Goal: Task Accomplishment & Management: Complete application form

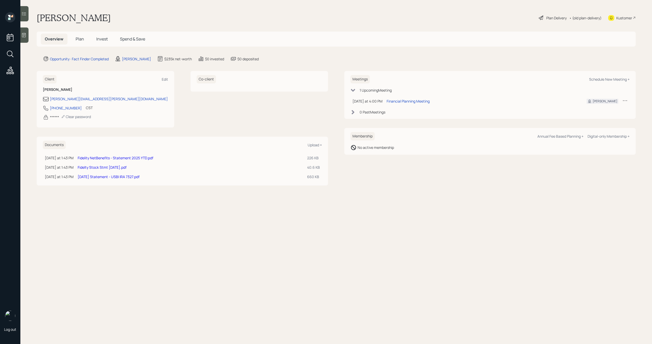
click at [123, 167] on link "Fidelty Stock Stmt [DATE].pdf" at bounding box center [102, 167] width 49 height 5
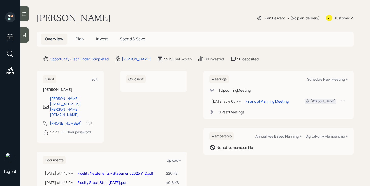
click at [78, 40] on span "Plan" at bounding box center [80, 39] width 8 height 6
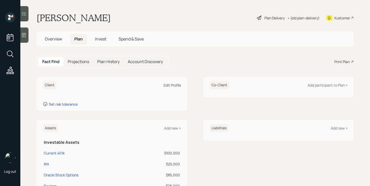
click at [170, 84] on div "Edit Profile" at bounding box center [172, 85] width 17 height 5
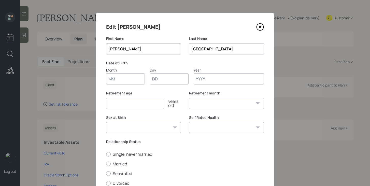
click at [128, 81] on input "Month" at bounding box center [125, 78] width 39 height 11
type input "09"
type input "03"
type input "1963"
select select "9"
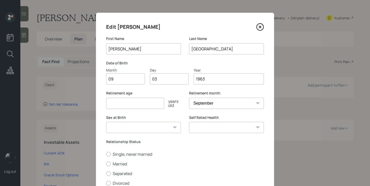
type input "1963"
click at [117, 103] on input "number" at bounding box center [135, 103] width 58 height 11
type input "67"
click at [158, 128] on select "[DEMOGRAPHIC_DATA] [DEMOGRAPHIC_DATA] Other / Prefer not to say" at bounding box center [143, 127] width 75 height 11
select select "[DEMOGRAPHIC_DATA]"
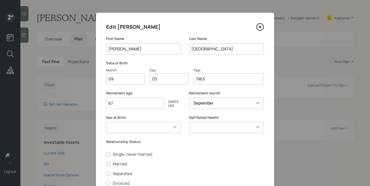
click at [106, 122] on select "[DEMOGRAPHIC_DATA] [DEMOGRAPHIC_DATA] Other / Prefer not to say" at bounding box center [143, 127] width 75 height 11
click at [204, 126] on select "Excellent Very Good Good Fair Poor" at bounding box center [226, 127] width 75 height 11
select select "very_good"
click at [189, 122] on select "Excellent Very Good Good Fair Poor" at bounding box center [226, 127] width 75 height 11
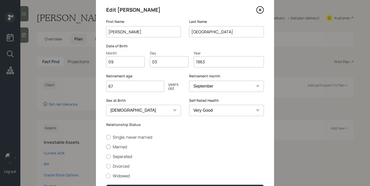
scroll to position [18, 0]
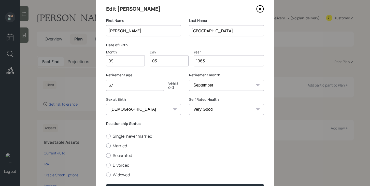
click at [123, 147] on label "Married" at bounding box center [185, 146] width 158 height 6
click at [106, 146] on input "Married" at bounding box center [106, 146] width 0 height 0
radio input "true"
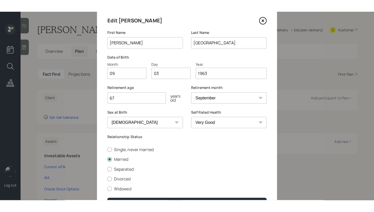
scroll to position [50, 0]
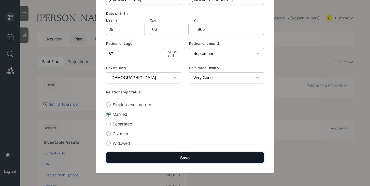
click at [163, 155] on button "Save" at bounding box center [185, 157] width 158 height 11
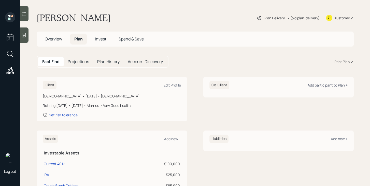
click at [324, 83] on div "Add participant to Plan +" at bounding box center [328, 85] width 40 height 5
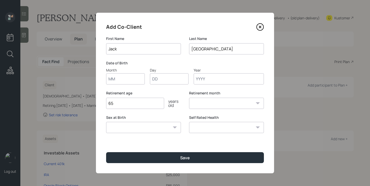
type input "Jack"
click at [129, 81] on input "Month" at bounding box center [125, 78] width 39 height 11
type input "11"
type input "14"
type input "1962"
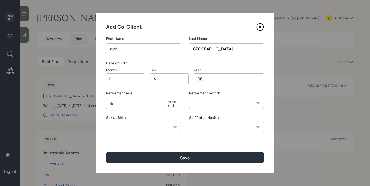
select select "11"
type input "1962"
click at [138, 105] on input "65" at bounding box center [135, 103] width 58 height 11
type input "67"
click at [161, 131] on select "[DEMOGRAPHIC_DATA] [DEMOGRAPHIC_DATA] Other / Prefer not to say" at bounding box center [143, 127] width 75 height 11
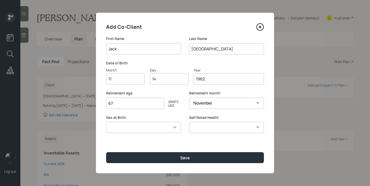
select select "[DEMOGRAPHIC_DATA]"
click at [106, 122] on select "[DEMOGRAPHIC_DATA] [DEMOGRAPHIC_DATA] Other / Prefer not to say" at bounding box center [143, 127] width 75 height 11
click at [202, 123] on select "Excellent Very Good Good Fair Poor" at bounding box center [226, 127] width 75 height 11
select select "very_good"
click at [189, 122] on select "Excellent Very Good Good Fair Poor" at bounding box center [226, 127] width 75 height 11
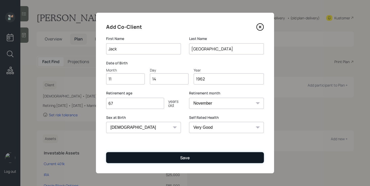
click at [200, 161] on button "Save" at bounding box center [185, 157] width 158 height 11
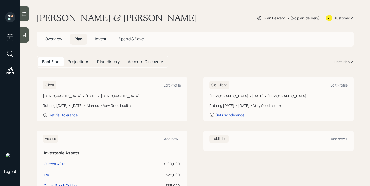
click at [56, 39] on span "Overview" at bounding box center [53, 39] width 17 height 6
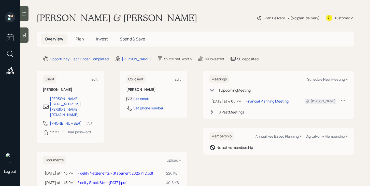
click at [78, 39] on span "Plan" at bounding box center [80, 39] width 8 height 6
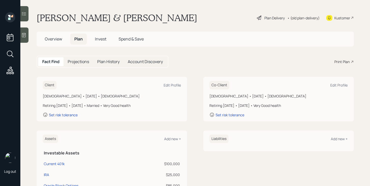
click at [56, 36] on span "Overview" at bounding box center [53, 39] width 17 height 6
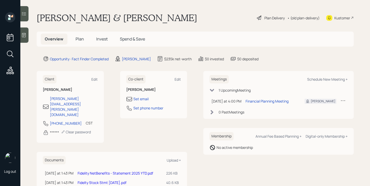
click at [76, 36] on span "Plan" at bounding box center [80, 39] width 8 height 6
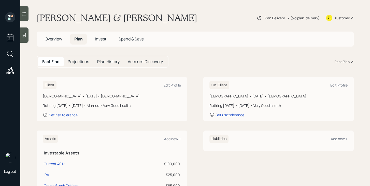
click at [262, 19] on div "Plan Delivery" at bounding box center [270, 18] width 29 height 6
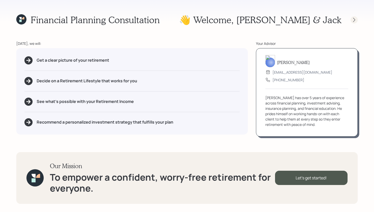
click at [355, 19] on icon at bounding box center [354, 20] width 2 height 4
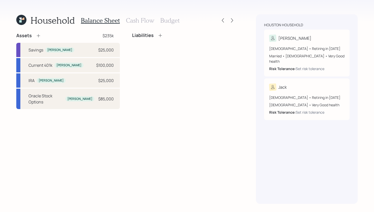
click at [40, 34] on icon at bounding box center [38, 35] width 5 height 5
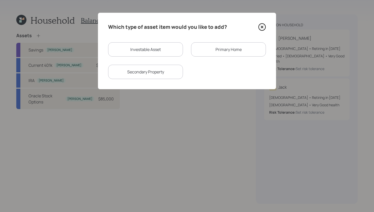
click at [219, 46] on div "Primary Home" at bounding box center [228, 49] width 75 height 14
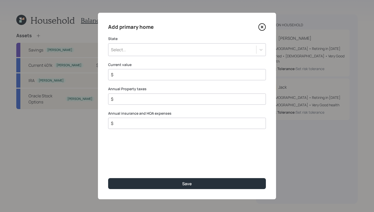
click at [161, 52] on div "Select..." at bounding box center [182, 49] width 148 height 9
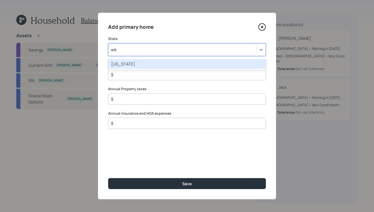
type input "arka"
click at [171, 62] on div "[US_STATE]" at bounding box center [187, 64] width 158 height 10
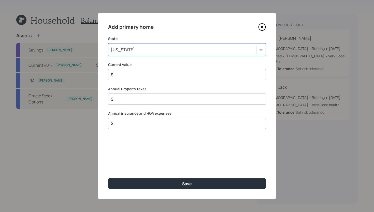
click at [154, 79] on div "$" at bounding box center [187, 74] width 158 height 11
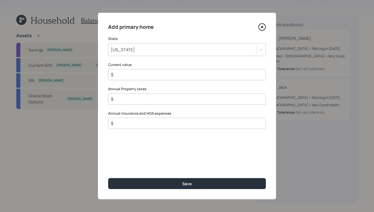
click at [155, 77] on input "$" at bounding box center [185, 75] width 149 height 6
type input "$ 450,000"
click at [150, 98] on input "$" at bounding box center [185, 99] width 149 height 6
type input "$ 2,500"
click at [156, 120] on input "$" at bounding box center [185, 123] width 149 height 6
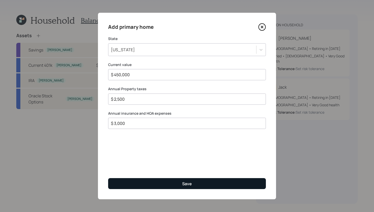
type input "$ 3,000"
click at [171, 183] on button "Save" at bounding box center [187, 183] width 158 height 11
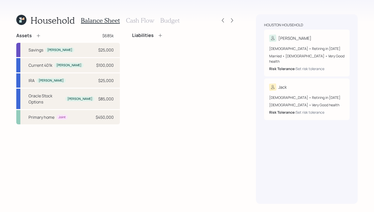
click at [161, 36] on icon at bounding box center [160, 35] width 5 height 5
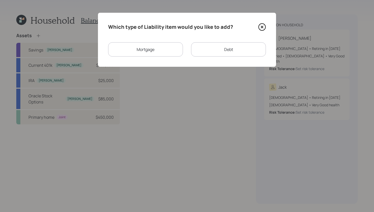
click at [145, 53] on div "Mortgage" at bounding box center [145, 49] width 75 height 14
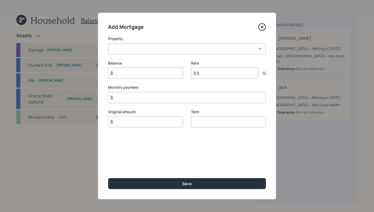
click at [145, 50] on select "AR Primary home" at bounding box center [187, 48] width 158 height 11
select select "d4965280-a844-4977-9a78-f3ca5755f009"
click at [108, 43] on select "AR Primary home" at bounding box center [187, 48] width 158 height 11
click at [138, 97] on input "$" at bounding box center [187, 97] width 158 height 11
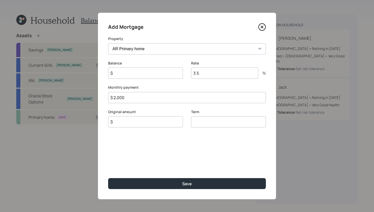
type input "$ 2,000"
click at [147, 74] on input "$" at bounding box center [145, 72] width 75 height 11
type input "$ 385,000"
click at [146, 126] on input "$" at bounding box center [145, 121] width 75 height 11
type input "$ 385,000"
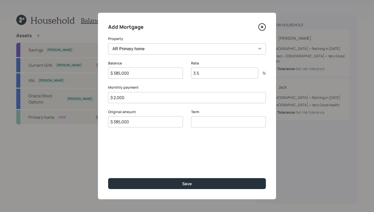
click at [207, 125] on input "number" at bounding box center [228, 121] width 75 height 11
type input "30"
click at [215, 75] on input "3.5" at bounding box center [224, 72] width 67 height 11
type input "3"
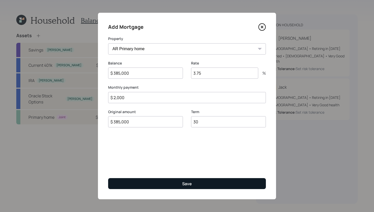
type input "3.75"
click at [193, 184] on button "Save" at bounding box center [187, 183] width 158 height 11
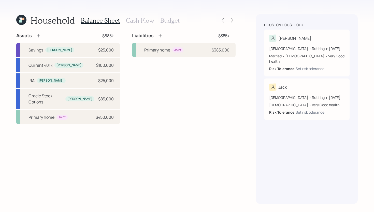
click at [158, 37] on icon at bounding box center [160, 35] width 5 height 5
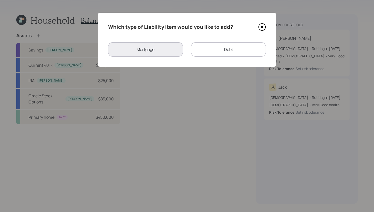
click at [213, 49] on div "Debt" at bounding box center [228, 49] width 75 height 14
select select "credit_card"
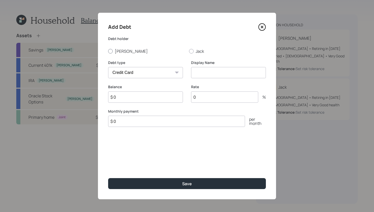
click at [127, 50] on label "[PERSON_NAME]" at bounding box center [146, 51] width 77 height 6
click at [108, 51] on input "[PERSON_NAME]" at bounding box center [108, 51] width 0 height 0
radio input "true"
click at [139, 71] on select "Car Credit Card Medical Student Other" at bounding box center [145, 72] width 75 height 11
select select "car"
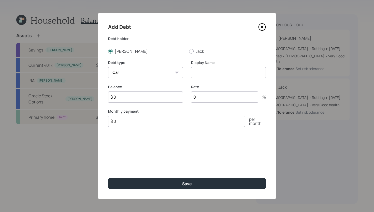
click at [108, 67] on select "Car Credit Card Medical Student Other" at bounding box center [145, 72] width 75 height 11
click at [225, 72] on input at bounding box center [228, 72] width 75 height 11
type input "Car Loan"
click at [150, 124] on input "$ 0" at bounding box center [176, 121] width 137 height 11
type input "$ 600"
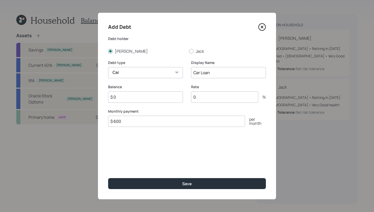
click at [146, 95] on input "$ 0" at bounding box center [145, 96] width 75 height 11
type input "$ 18,000"
click at [125, 122] on input "$ 600" at bounding box center [176, 121] width 137 height 11
drag, startPoint x: 114, startPoint y: 121, endPoint x: 127, endPoint y: 120, distance: 13.0
click at [127, 120] on input "$ 600" at bounding box center [176, 121] width 137 height 11
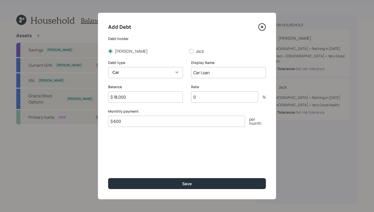
click at [127, 120] on input "$ 600" at bounding box center [176, 121] width 137 height 11
click at [209, 97] on input "0" at bounding box center [224, 96] width 67 height 11
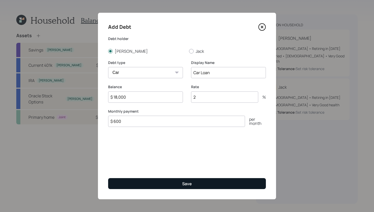
type input "2"
click at [169, 182] on button "Save" at bounding box center [187, 183] width 158 height 11
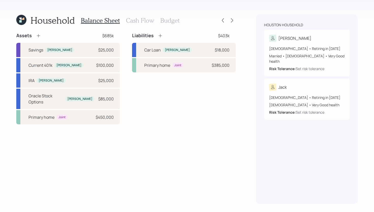
click at [136, 22] on h3 "Cash Flow" at bounding box center [140, 20] width 28 height 7
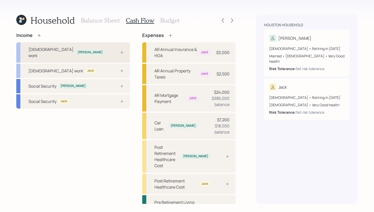
click at [86, 48] on div "[DEMOGRAPHIC_DATA] work [PERSON_NAME]" at bounding box center [73, 52] width 114 height 20
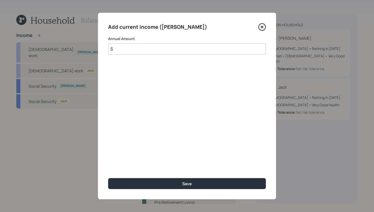
click at [158, 51] on input "$" at bounding box center [187, 48] width 158 height 11
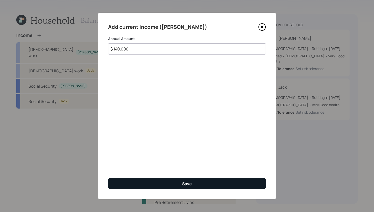
type input "$ 140,000"
click at [145, 182] on button "Save" at bounding box center [187, 183] width 158 height 11
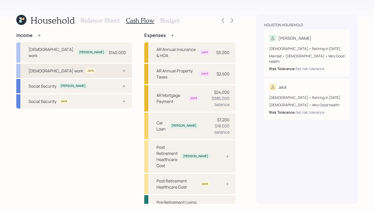
click at [95, 64] on div "[DEMOGRAPHIC_DATA] work [PERSON_NAME]" at bounding box center [74, 71] width 116 height 14
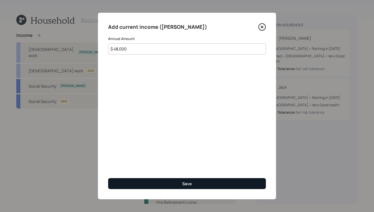
type input "$ 48,000"
click at [136, 180] on button "Save" at bounding box center [187, 183] width 158 height 11
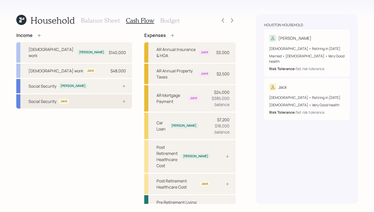
click at [91, 99] on div "Social Security Jack" at bounding box center [74, 101] width 116 height 14
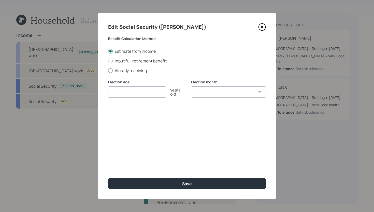
click at [126, 68] on label "Already receiving" at bounding box center [187, 71] width 158 height 6
click at [108, 70] on input "Already receiving" at bounding box center [108, 70] width 0 height 0
radio input "true"
click at [129, 93] on input "number" at bounding box center [137, 91] width 58 height 11
type input "67"
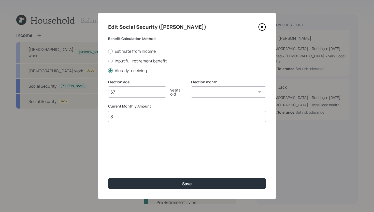
click at [206, 91] on select "January February March April May June July August September October November De…" at bounding box center [228, 91] width 75 height 11
select select "12"
click at [191, 86] on select "January February March April May June July August September October November De…" at bounding box center [228, 91] width 75 height 11
click at [132, 60] on label "Input full retirement benefit" at bounding box center [187, 61] width 158 height 6
click at [108, 61] on input "Input full retirement benefit" at bounding box center [108, 61] width 0 height 0
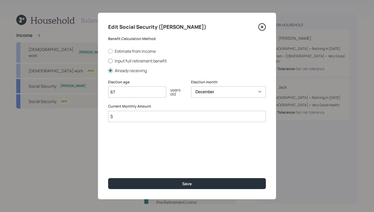
radio input "true"
click at [132, 52] on label "Estimate from Income" at bounding box center [187, 51] width 158 height 6
click at [108, 51] on input "Estimate from Income" at bounding box center [108, 51] width 0 height 0
radio input "true"
click at [226, 89] on select "January February March April May June July August September October November De…" at bounding box center [228, 91] width 75 height 11
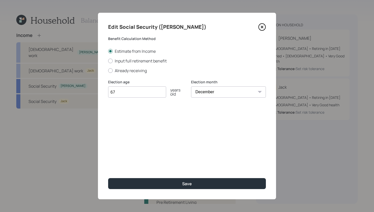
select select "11"
click at [191, 86] on select "January February March April May June July August September October November De…" at bounding box center [228, 91] width 75 height 11
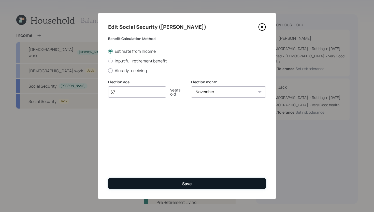
click at [183, 183] on div "Save" at bounding box center [187, 184] width 10 height 6
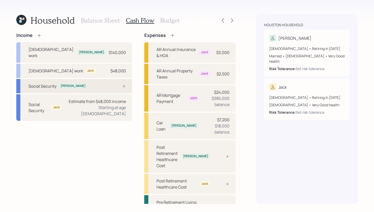
click at [91, 79] on div "Social Security [PERSON_NAME]" at bounding box center [74, 86] width 116 height 14
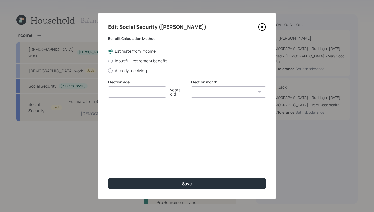
click at [137, 62] on label "Input full retirement benefit" at bounding box center [187, 61] width 158 height 6
click at [108, 61] on input "Input full retirement benefit" at bounding box center [108, 61] width 0 height 0
radio input "true"
click at [135, 119] on input "$" at bounding box center [187, 116] width 158 height 11
type input "$ 3,578"
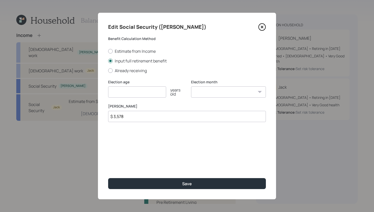
click at [139, 94] on input "number" at bounding box center [137, 91] width 58 height 11
type input "67"
click at [217, 94] on select "January February March April May June July August September October November De…" at bounding box center [228, 91] width 75 height 11
select select "9"
click at [191, 86] on select "January February March April May June July August September October November De…" at bounding box center [228, 91] width 75 height 11
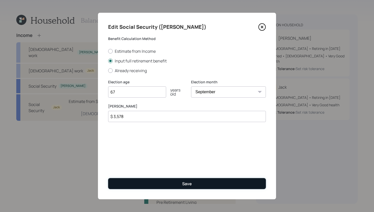
click at [187, 182] on div "Save" at bounding box center [187, 184] width 10 height 6
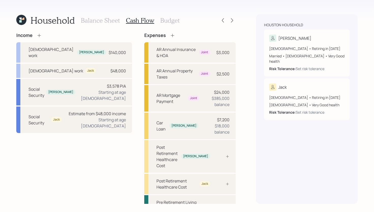
click at [170, 35] on icon at bounding box center [172, 35] width 5 height 5
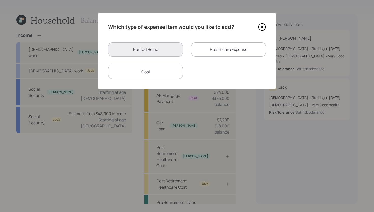
click at [230, 54] on div "Healthcare Expense" at bounding box center [228, 49] width 75 height 14
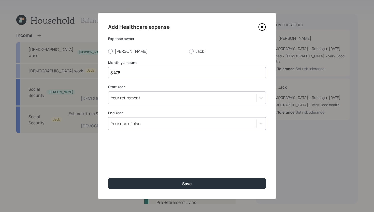
click at [119, 53] on label "[PERSON_NAME]" at bounding box center [146, 51] width 77 height 6
click at [108, 51] on input "[PERSON_NAME]" at bounding box center [108, 51] width 0 height 0
radio input "true"
click at [144, 73] on input "$ 476" at bounding box center [187, 72] width 158 height 11
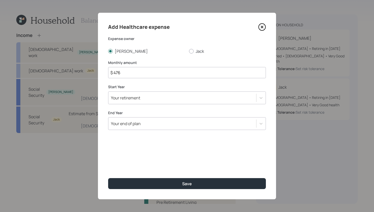
click at [262, 26] on icon at bounding box center [262, 27] width 2 height 2
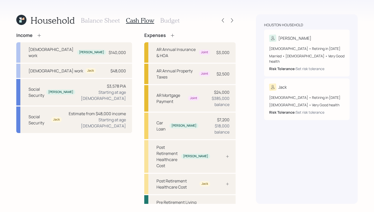
click at [107, 21] on h3 "Balance Sheet" at bounding box center [100, 20] width 39 height 7
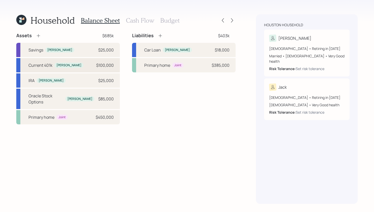
click at [79, 65] on div "Current 401k [PERSON_NAME] $100,000" at bounding box center [68, 65] width 104 height 14
select select "company_sponsored"
select select "balanced"
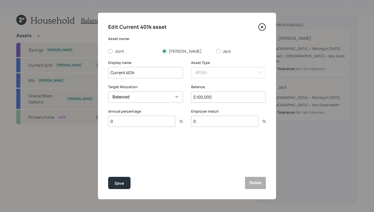
click at [136, 121] on input "0" at bounding box center [141, 121] width 67 height 11
type input "6"
click at [211, 120] on input "0" at bounding box center [224, 121] width 67 height 11
type input "3"
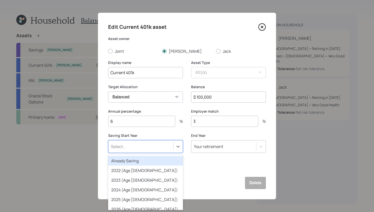
click at [152, 148] on div "Select..." at bounding box center [140, 146] width 65 height 9
click at [145, 162] on div "Already Saving" at bounding box center [145, 161] width 75 height 10
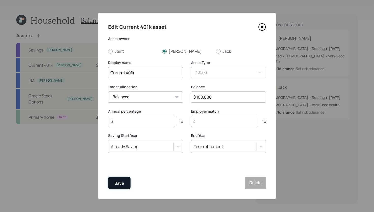
click at [122, 184] on div "Save" at bounding box center [120, 183] width 10 height 7
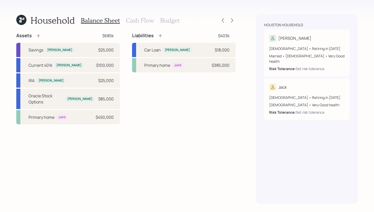
click at [139, 18] on h3 "Cash Flow" at bounding box center [140, 20] width 28 height 7
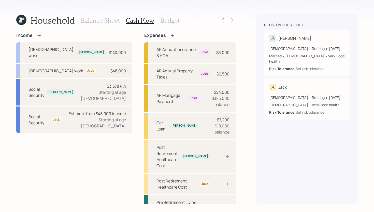
click at [170, 33] on icon at bounding box center [172, 35] width 5 height 5
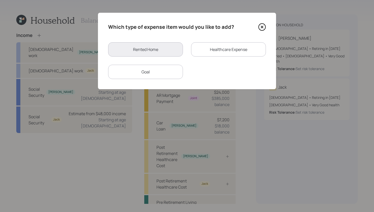
click at [205, 53] on div "Healthcare Expense" at bounding box center [228, 49] width 75 height 14
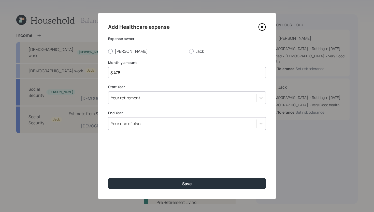
click at [124, 50] on label "[PERSON_NAME]" at bounding box center [146, 51] width 77 height 6
click at [108, 51] on input "[PERSON_NAME]" at bounding box center [108, 51] width 0 height 0
radio input "true"
click at [128, 70] on input "$ 476" at bounding box center [187, 72] width 158 height 11
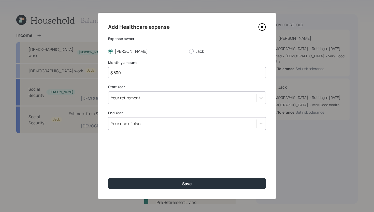
type input "$ 500"
click at [173, 96] on div "Your retirement" at bounding box center [182, 97] width 148 height 9
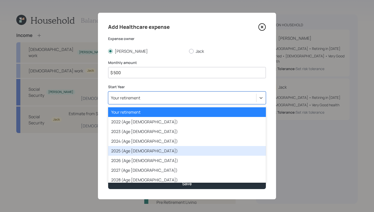
click at [143, 148] on div "2025 (Age [DEMOGRAPHIC_DATA])" at bounding box center [187, 151] width 158 height 10
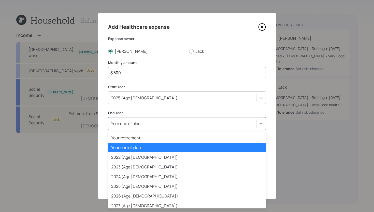
click at [150, 126] on div "Your end of plan" at bounding box center [182, 123] width 148 height 9
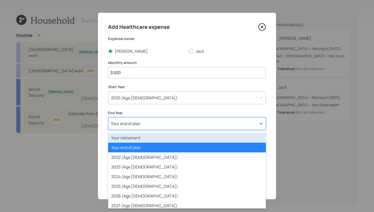
click at [146, 137] on div "Your retirement" at bounding box center [187, 138] width 158 height 10
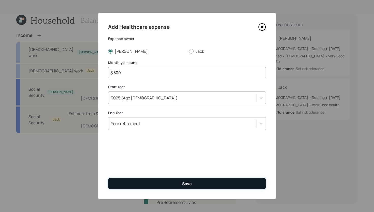
click at [175, 182] on button "Save" at bounding box center [187, 183] width 158 height 11
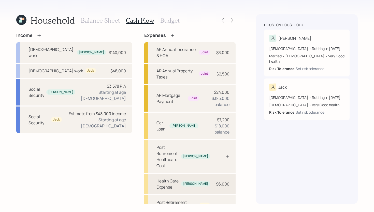
scroll to position [5, 0]
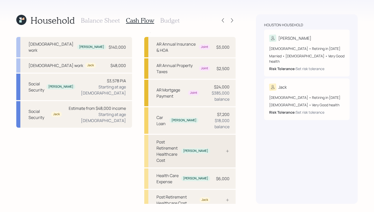
click at [226, 149] on icon at bounding box center [228, 151] width 4 height 4
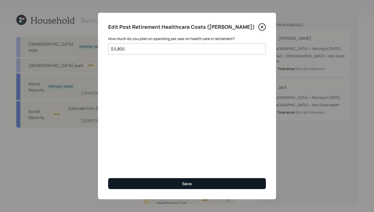
type input "$ 5,800"
click at [222, 180] on button "Save" at bounding box center [187, 183] width 158 height 11
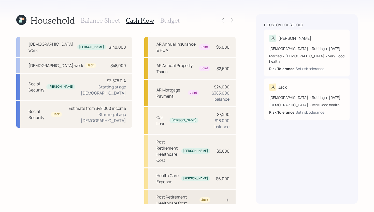
click at [215, 190] on div "Post Retirement Healthcare Cost Jack" at bounding box center [189, 200] width 91 height 20
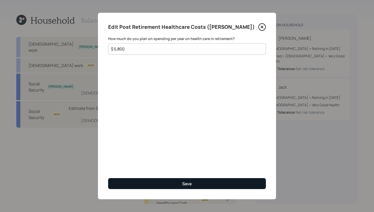
type input "$ 5,800"
click at [179, 184] on button "Save" at bounding box center [187, 183] width 158 height 11
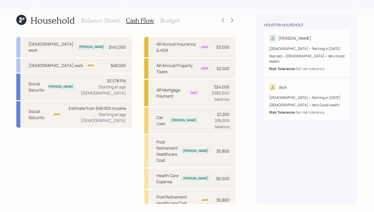
click at [110, 21] on h3 "Balance Sheet" at bounding box center [100, 20] width 39 height 7
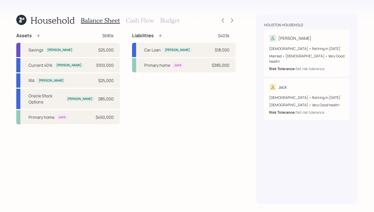
click at [38, 35] on icon at bounding box center [38, 35] width 5 height 5
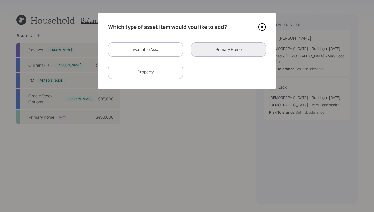
click at [137, 50] on div "Investable Asset" at bounding box center [145, 49] width 75 height 14
select select "taxable"
select select "balanced"
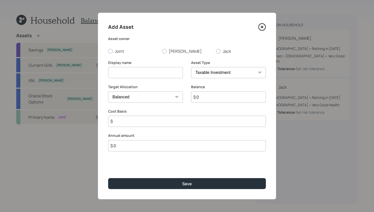
click at [229, 72] on select "SEP [PERSON_NAME] IRA 401(k) [PERSON_NAME] 401(k) 403(b) [PERSON_NAME] 403(b) 4…" at bounding box center [228, 72] width 75 height 11
select select "cash"
click at [191, 67] on select "SEP [PERSON_NAME] IRA 401(k) [PERSON_NAME] 401(k) 403(b) [PERSON_NAME] 403(b) 4…" at bounding box center [228, 72] width 75 height 11
type input "$"
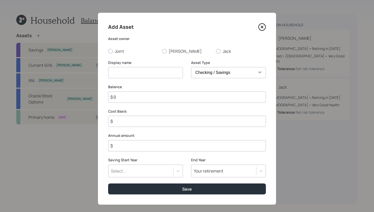
click at [164, 68] on input at bounding box center [145, 72] width 75 height 11
type input "Second Saivngs Account"
click at [144, 99] on input "$ 0" at bounding box center [187, 96] width 158 height 11
type input "$ 2"
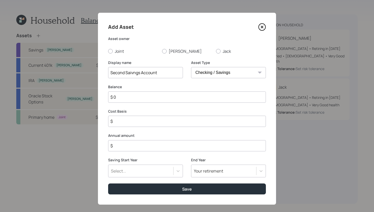
type input "$ 2"
type input "$ 25"
type input "$ 250"
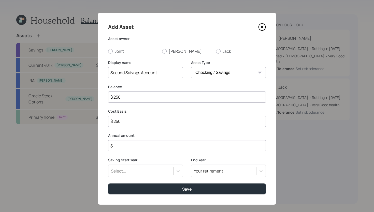
type input "$ 2,500"
click at [144, 145] on input "$" at bounding box center [187, 145] width 158 height 11
type input "$ 1,800"
click at [150, 172] on div "Select..." at bounding box center [145, 170] width 75 height 13
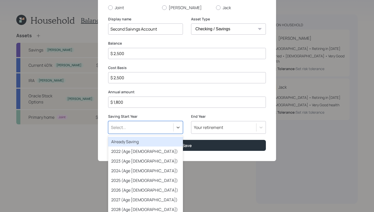
click at [157, 140] on div "Already Saving" at bounding box center [145, 142] width 75 height 10
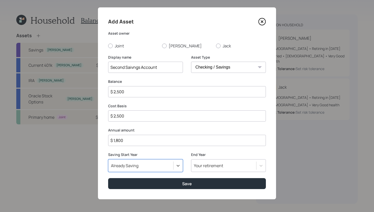
scroll to position [6, 0]
click at [167, 68] on input "Second Saivngs Account" at bounding box center [145, 67] width 75 height 11
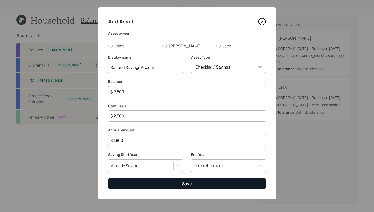
type input "Second Savings Account"
click at [174, 184] on button "Save" at bounding box center [187, 183] width 158 height 11
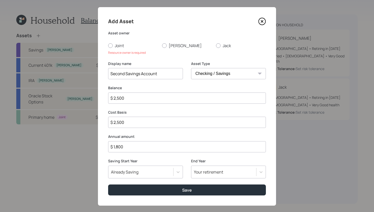
click at [105, 48] on div "Add Asset Asset owner Joint [PERSON_NAME] Resource owner is required Display na…" at bounding box center [187, 106] width 178 height 198
click at [108, 48] on div "Add Asset Asset owner Joint [PERSON_NAME] Resource owner is required Display na…" at bounding box center [187, 106] width 178 height 198
click at [109, 47] on label "Joint" at bounding box center [133, 46] width 50 height 6
click at [108, 46] on input "Joint" at bounding box center [108, 45] width 0 height 0
radio input "true"
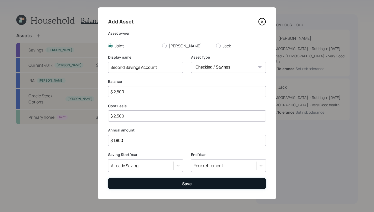
click at [129, 183] on button "Save" at bounding box center [187, 183] width 158 height 11
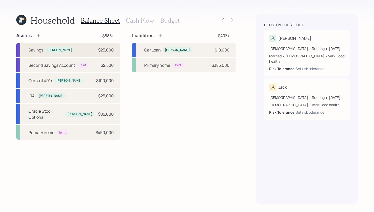
click at [65, 50] on div "Savings [PERSON_NAME] $25,000" at bounding box center [68, 50] width 104 height 14
select select "cash"
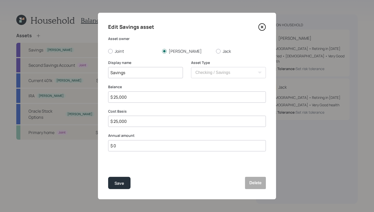
click at [131, 75] on input "Savings" at bounding box center [145, 72] width 75 height 11
drag, startPoint x: 167, startPoint y: 75, endPoint x: 86, endPoint y: 74, distance: 81.5
click at [86, 74] on div "Edit Savings asset Asset owner Joint [PERSON_NAME] Display name Savings - Emerg…" at bounding box center [187, 106] width 374 height 212
type input "Savings - Emergency Fund"
click at [260, 183] on button "Delete" at bounding box center [255, 183] width 21 height 12
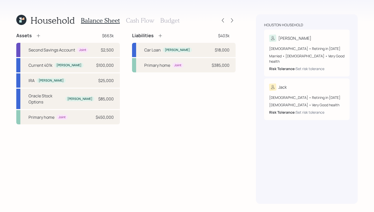
click at [41, 34] on div "Assets $663k" at bounding box center [68, 36] width 104 height 6
click at [38, 35] on icon at bounding box center [38, 35] width 5 height 5
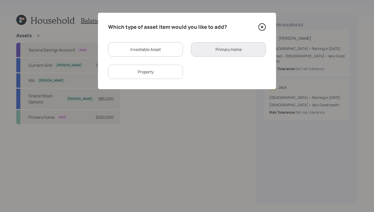
click at [141, 50] on div "Investable Asset" at bounding box center [145, 49] width 75 height 14
select select "taxable"
select select "balanced"
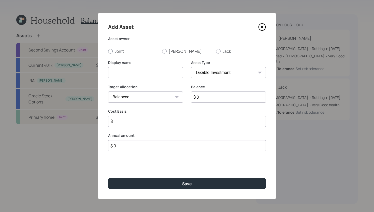
click at [121, 51] on label "Joint" at bounding box center [133, 51] width 50 height 6
click at [108, 51] on input "Joint" at bounding box center [108, 51] width 0 height 0
radio input "true"
click at [124, 71] on input at bounding box center [145, 72] width 75 height 11
paste input "Savings - Emergency Fund"
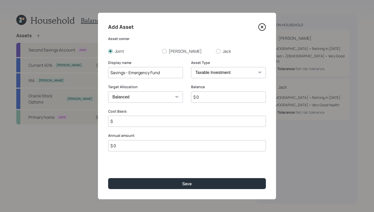
type input "Savings - Emergency Fund"
click at [224, 72] on select "SEP [PERSON_NAME] IRA 401(k) [PERSON_NAME] 401(k) 403(b) [PERSON_NAME] 403(b) 4…" at bounding box center [228, 72] width 75 height 11
select select "emergency_fund"
click at [191, 67] on select "SEP [PERSON_NAME] IRA 401(k) [PERSON_NAME] 401(k) 403(b) [PERSON_NAME] 403(b) 4…" at bounding box center [228, 72] width 75 height 11
click at [163, 97] on input "$ 0" at bounding box center [187, 96] width 158 height 11
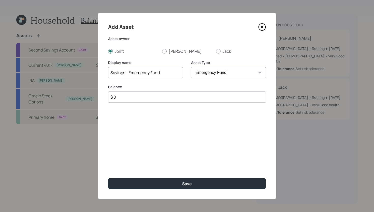
click at [163, 97] on input "$ 0" at bounding box center [187, 96] width 158 height 11
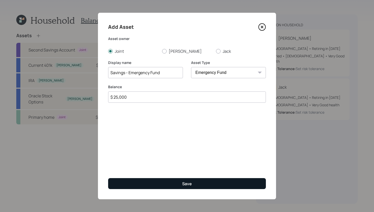
type input "$ 25,000"
click at [185, 186] on button "Save" at bounding box center [187, 183] width 158 height 11
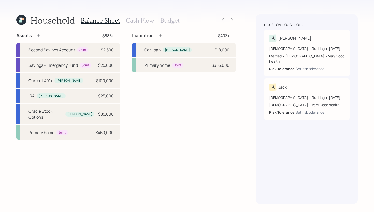
click at [140, 23] on h3 "Cash Flow" at bounding box center [140, 20] width 28 height 7
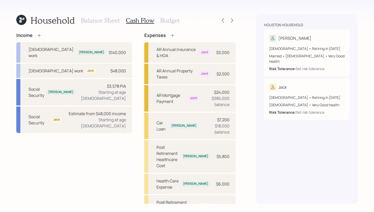
click at [173, 19] on h3 "Budget" at bounding box center [169, 20] width 19 height 7
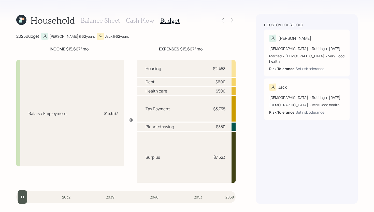
click at [145, 25] on div "Balance Sheet Cash Flow Budget" at bounding box center [130, 20] width 99 height 12
click at [146, 22] on h3 "Cash Flow" at bounding box center [140, 20] width 28 height 7
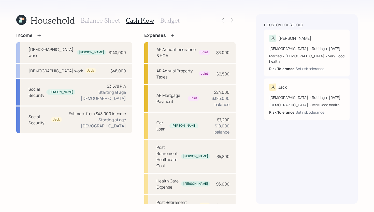
click at [166, 22] on h3 "Budget" at bounding box center [169, 20] width 19 height 7
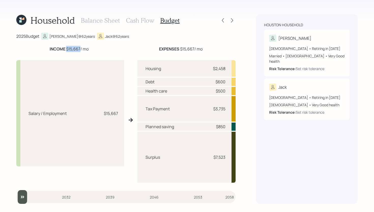
drag, startPoint x: 65, startPoint y: 48, endPoint x: 80, endPoint y: 48, distance: 15.0
click at [80, 48] on div "INCOME $15,667 / mo" at bounding box center [69, 49] width 39 height 6
drag, startPoint x: 181, startPoint y: 48, endPoint x: 196, endPoint y: 47, distance: 15.5
click at [196, 47] on div "EXPENSES $15,667 / mo" at bounding box center [181, 49] width 44 height 6
drag, startPoint x: 213, startPoint y: 109, endPoint x: 228, endPoint y: 108, distance: 14.3
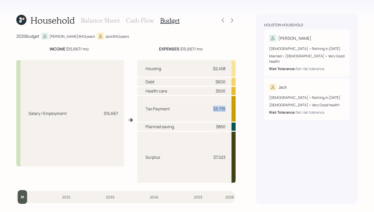
click at [228, 108] on div "Tax Payment $3,735" at bounding box center [186, 108] width 98 height 25
drag, startPoint x: 211, startPoint y: 68, endPoint x: 229, endPoint y: 66, distance: 17.9
click at [229, 66] on div "Housing $2,458" at bounding box center [186, 68] width 98 height 17
drag, startPoint x: 215, startPoint y: 82, endPoint x: 232, endPoint y: 82, distance: 16.3
click at [232, 82] on div "Debt $600" at bounding box center [186, 82] width 98 height 8
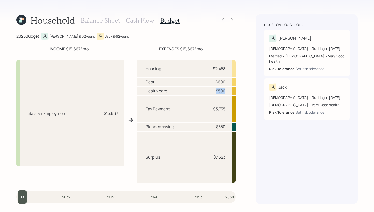
drag, startPoint x: 215, startPoint y: 91, endPoint x: 232, endPoint y: 91, distance: 17.1
click at [232, 91] on div "Health care $500" at bounding box center [186, 91] width 98 height 8
drag, startPoint x: 214, startPoint y: 127, endPoint x: 230, endPoint y: 126, distance: 15.8
click at [230, 126] on div "Planned saving $850" at bounding box center [186, 126] width 98 height 8
drag, startPoint x: 213, startPoint y: 156, endPoint x: 233, endPoint y: 156, distance: 20.1
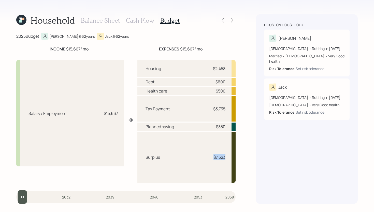
click at [233, 156] on div "Surplus $7,523" at bounding box center [186, 157] width 98 height 51
drag, startPoint x: 160, startPoint y: 156, endPoint x: 136, endPoint y: 157, distance: 24.2
click at [136, 157] on div "Salary / Employment $15,667 Housing $2,458 Debt $600 Health care $500 Tax Payme…" at bounding box center [125, 120] width 219 height 128
click at [165, 155] on div "Surplus $7,523" at bounding box center [186, 157] width 98 height 51
drag, startPoint x: 213, startPoint y: 158, endPoint x: 221, endPoint y: 157, distance: 7.9
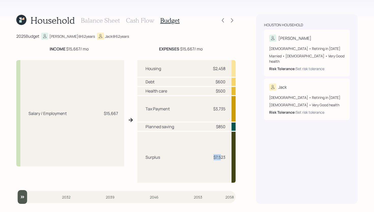
click at [221, 157] on div "$7,523" at bounding box center [217, 157] width 15 height 6
click at [221, 157] on div "$7,523" at bounding box center [220, 157] width 12 height 6
drag, startPoint x: 221, startPoint y: 157, endPoint x: 212, endPoint y: 158, distance: 8.4
click at [212, 158] on div "$7,523" at bounding box center [217, 157] width 15 height 6
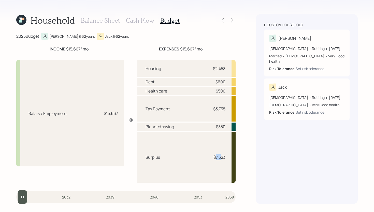
drag, startPoint x: 222, startPoint y: 158, endPoint x: 215, endPoint y: 158, distance: 7.1
click at [215, 158] on div "$7,523" at bounding box center [220, 157] width 12 height 6
drag, startPoint x: 212, startPoint y: 110, endPoint x: 230, endPoint y: 110, distance: 18.3
click at [230, 110] on div "Tax Payment $3,735" at bounding box center [186, 108] width 98 height 25
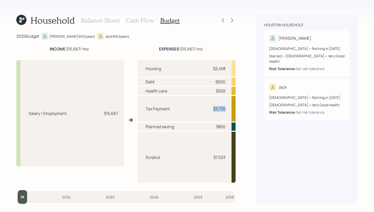
click at [217, 111] on div "$3,735" at bounding box center [219, 109] width 12 height 6
drag, startPoint x: 212, startPoint y: 108, endPoint x: 227, endPoint y: 108, distance: 15.3
click at [227, 108] on div "Tax Payment $3,735" at bounding box center [186, 108] width 98 height 25
drag, startPoint x: 226, startPoint y: 108, endPoint x: 221, endPoint y: 108, distance: 4.8
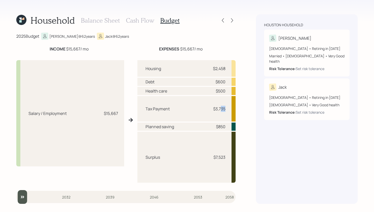
click at [221, 108] on div "Tax Payment $3,735" at bounding box center [186, 108] width 98 height 25
click at [224, 108] on div "$3,735" at bounding box center [219, 109] width 12 height 6
drag, startPoint x: 216, startPoint y: 157, endPoint x: 226, endPoint y: 157, distance: 10.4
click at [226, 157] on div "Surplus $7,523" at bounding box center [186, 157] width 98 height 51
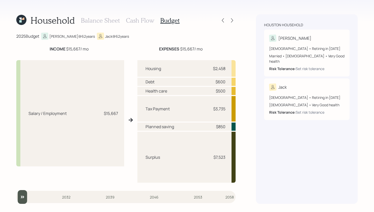
click at [144, 19] on h3 "Cash Flow" at bounding box center [140, 20] width 28 height 7
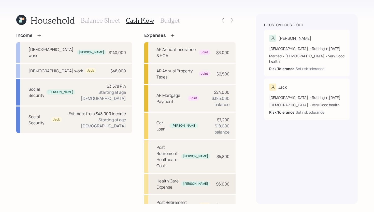
scroll to position [5, 0]
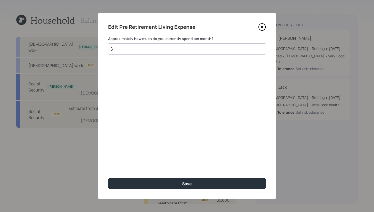
click at [160, 54] on input "$" at bounding box center [187, 48] width 158 height 11
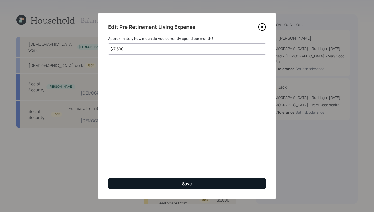
type input "$ 7,500"
click at [179, 185] on button "Save" at bounding box center [187, 183] width 158 height 11
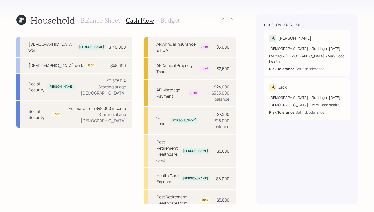
click at [175, 23] on h3 "Budget" at bounding box center [169, 20] width 19 height 7
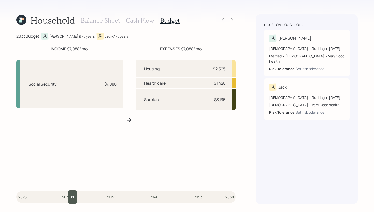
drag, startPoint x: 23, startPoint y: 198, endPoint x: 71, endPoint y: 198, distance: 47.6
click at [71, 198] on input "slider" at bounding box center [125, 197] width 219 height 14
click at [72, 197] on input "slider" at bounding box center [125, 197] width 219 height 14
type input "2031"
drag, startPoint x: 73, startPoint y: 196, endPoint x: 56, endPoint y: 195, distance: 17.1
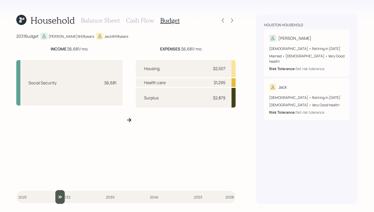
click at [56, 195] on input "slider" at bounding box center [125, 197] width 219 height 14
click at [146, 21] on h3 "Cash Flow" at bounding box center [140, 20] width 28 height 7
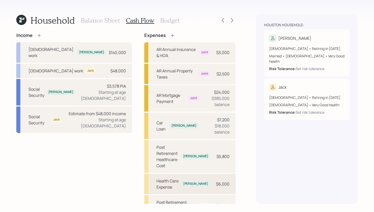
scroll to position [5, 0]
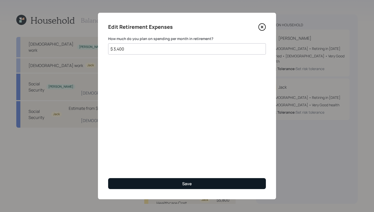
type input "$ 3,400"
click at [174, 186] on button "Save" at bounding box center [187, 183] width 158 height 11
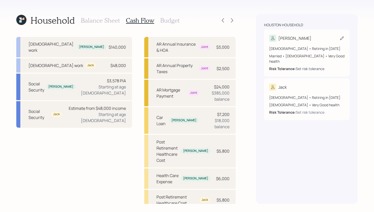
click at [318, 66] on div "Set risk tolerance" at bounding box center [310, 68] width 29 height 5
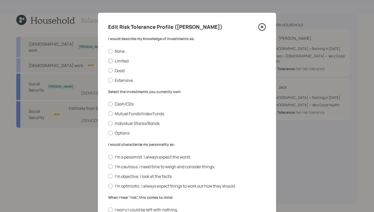
click at [122, 60] on label "Limited" at bounding box center [187, 61] width 158 height 6
click at [108, 61] on input "Limited" at bounding box center [108, 61] width 0 height 0
radio input "true"
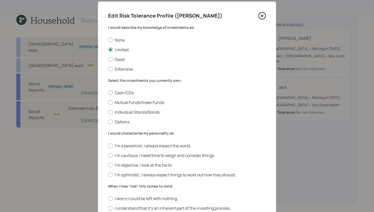
scroll to position [17, 0]
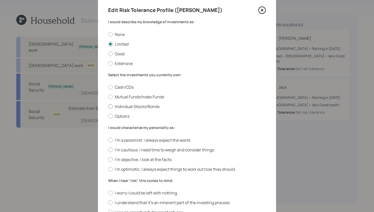
click at [145, 104] on label "Individual Stocks/Bonds" at bounding box center [187, 107] width 158 height 6
click at [108, 106] on input "Individual Stocks/Bonds" at bounding box center [108, 106] width 0 height 0
radio input "true"
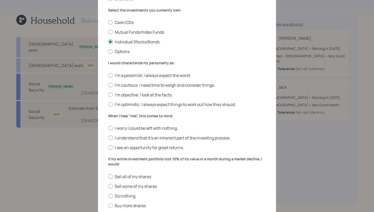
scroll to position [81, 0]
click at [141, 85] on label "I'm cautious. I need time to weigh and consider things." at bounding box center [187, 85] width 158 height 6
click at [108, 85] on input "I'm cautious. I need time to weigh and consider things." at bounding box center [108, 85] width 0 height 0
radio input "true"
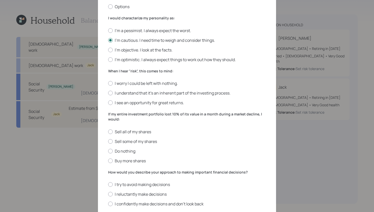
scroll to position [131, 0]
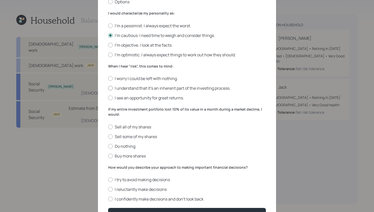
click at [139, 89] on label "I understand that it’s an inherent part of the investing process." at bounding box center [187, 88] width 158 height 6
click at [108, 88] on input "I understand that it’s an inherent part of the investing process." at bounding box center [108, 88] width 0 height 0
radio input "true"
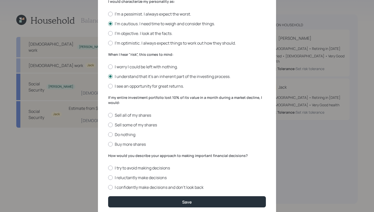
scroll to position [161, 0]
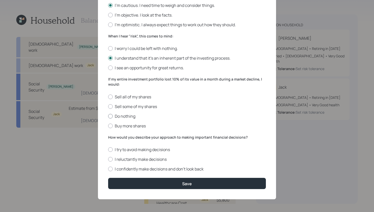
click at [126, 117] on label "Do nothing" at bounding box center [187, 116] width 158 height 6
click at [108, 116] on input "Do nothing" at bounding box center [108, 116] width 0 height 0
radio input "true"
click at [158, 160] on label "I reluctantly make decisions" at bounding box center [187, 159] width 158 height 6
click at [108, 159] on input "I reluctantly make decisions" at bounding box center [108, 159] width 0 height 0
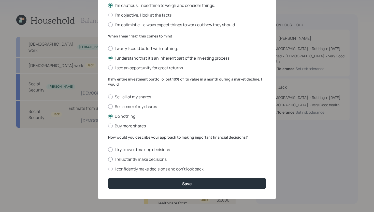
radio input "true"
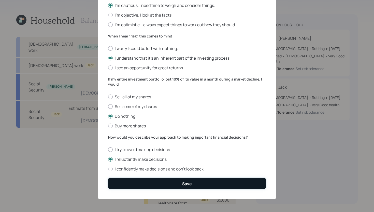
click at [170, 182] on button "Save" at bounding box center [187, 183] width 158 height 11
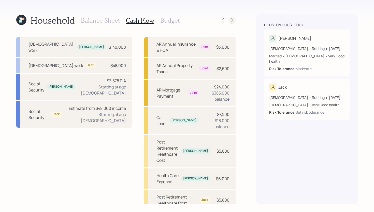
click at [235, 22] on icon at bounding box center [232, 20] width 5 height 5
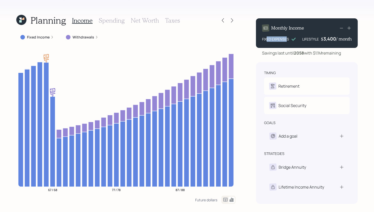
drag, startPoint x: 266, startPoint y: 40, endPoint x: 287, endPoint y: 40, distance: 21.1
click at [287, 40] on div "FIXED EXPENSES" at bounding box center [275, 38] width 27 height 5
click at [307, 39] on div "LIFESTYLE" at bounding box center [310, 38] width 17 height 5
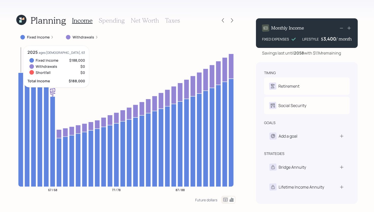
click at [21, 104] on icon at bounding box center [20, 130] width 5 height 114
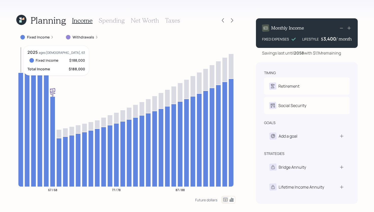
click at [21, 104] on icon at bounding box center [20, 130] width 5 height 114
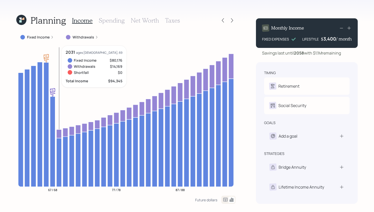
click at [59, 132] on icon at bounding box center [59, 133] width 5 height 9
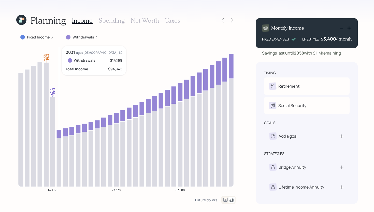
click at [59, 134] on icon at bounding box center [59, 133] width 5 height 9
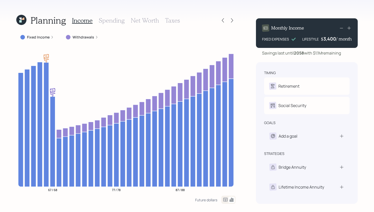
click at [80, 35] on label "Withdrawals" at bounding box center [84, 37] width 22 height 5
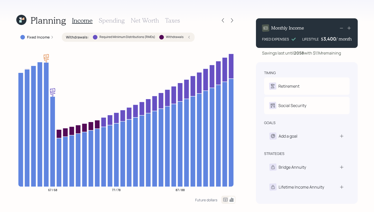
click at [80, 36] on label "Withdrawals :" at bounding box center [77, 37] width 23 height 5
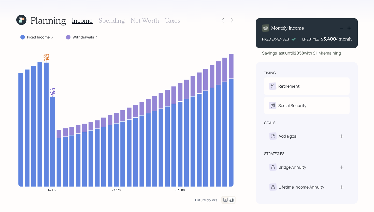
click at [117, 21] on h3 "Spending" at bounding box center [112, 20] width 26 height 7
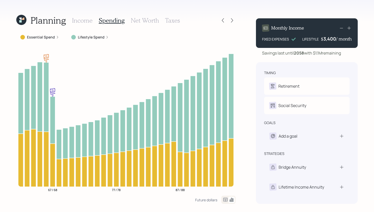
click at [225, 199] on icon at bounding box center [226, 200] width 6 height 6
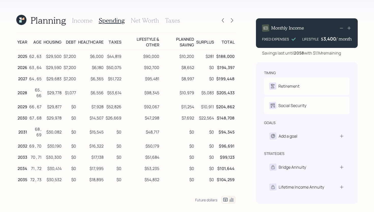
click at [226, 199] on icon at bounding box center [226, 200] width 6 height 6
click at [230, 199] on icon at bounding box center [232, 200] width 4 height 4
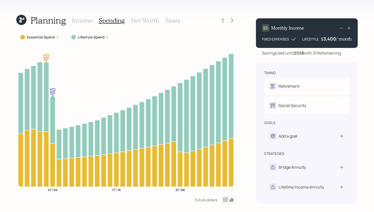
click at [82, 20] on h3 "Income" at bounding box center [82, 20] width 21 height 7
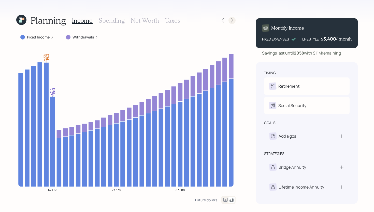
click at [232, 22] on icon at bounding box center [232, 20] width 5 height 5
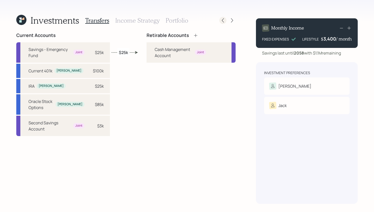
click at [222, 22] on icon at bounding box center [223, 20] width 5 height 5
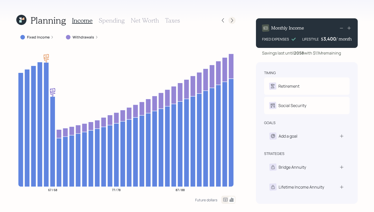
click at [234, 22] on icon at bounding box center [232, 20] width 5 height 5
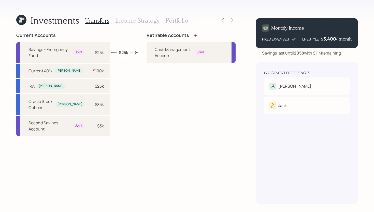
click at [193, 36] on icon at bounding box center [195, 35] width 5 height 5
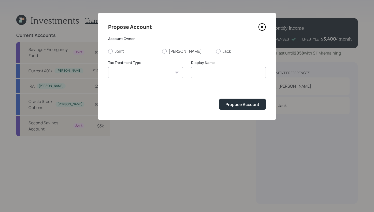
click at [158, 71] on select "[PERSON_NAME] Taxable Traditional" at bounding box center [145, 72] width 75 height 11
select select "traditional"
click at [108, 67] on select "[PERSON_NAME] Taxable Traditional" at bounding box center [145, 72] width 75 height 11
click at [224, 74] on input "Traditional" at bounding box center [228, 72] width 75 height 11
type input "Traditional IRA"
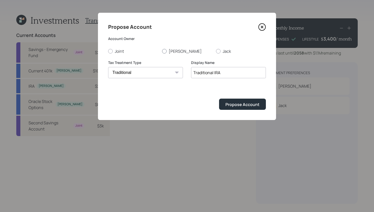
click at [179, 49] on label "[PERSON_NAME]" at bounding box center [187, 51] width 50 height 6
click at [162, 51] on input "[PERSON_NAME]" at bounding box center [162, 51] width 0 height 0
radio input "true"
click at [228, 102] on div "Propose Account" at bounding box center [243, 105] width 34 height 6
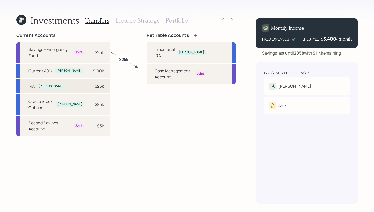
click at [95, 87] on div "$25k" at bounding box center [99, 86] width 9 height 6
click at [147, 53] on div "Traditional IRA [PERSON_NAME]" at bounding box center [191, 52] width 89 height 20
select select "5ce047dd-7907-467c-823d-bddf61aa6ca1"
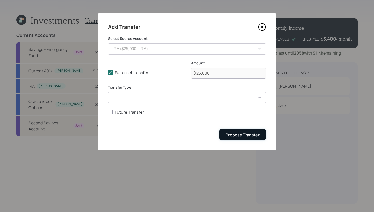
click at [231, 134] on div "Propose Transfer" at bounding box center [243, 135] width 34 height 6
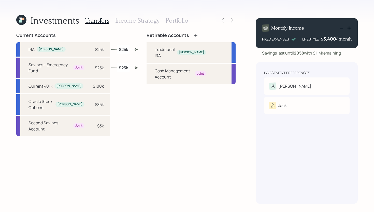
click at [128, 22] on h3 "Income Strategy" at bounding box center [137, 20] width 44 height 7
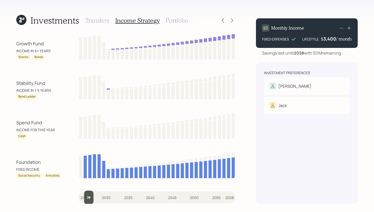
click at [87, 197] on input "slider" at bounding box center [156, 197] width 157 height 14
click at [92, 196] on input "slider" at bounding box center [156, 197] width 157 height 14
click at [100, 196] on input "slider" at bounding box center [156, 197] width 157 height 14
click at [105, 196] on input "slider" at bounding box center [156, 197] width 157 height 14
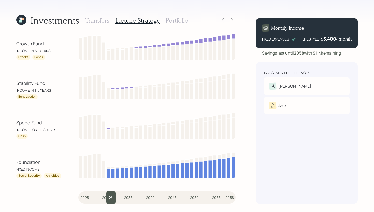
click at [108, 196] on input "slider" at bounding box center [156, 197] width 157 height 14
type input "2032"
click at [113, 196] on input "slider" at bounding box center [156, 197] width 157 height 14
click at [185, 21] on h3 "Portfolio" at bounding box center [177, 20] width 23 height 7
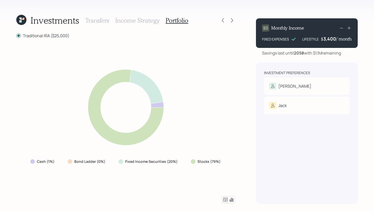
click at [223, 202] on icon at bounding box center [226, 200] width 6 height 6
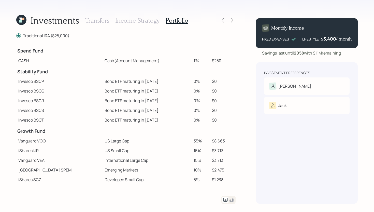
drag, startPoint x: 196, startPoint y: 61, endPoint x: 174, endPoint y: 61, distance: 22.2
click at [173, 61] on tr "CASH Cash (Account Management) 1% $250" at bounding box center [125, 61] width 219 height 10
click at [181, 54] on td at bounding box center [147, 50] width 89 height 11
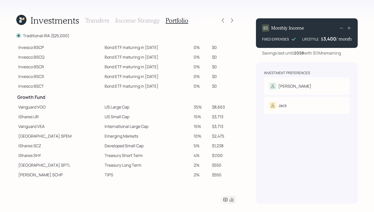
scroll to position [71, 0]
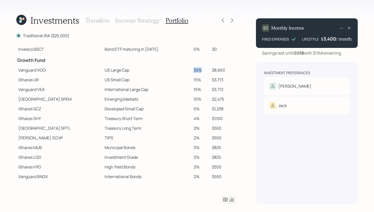
drag, startPoint x: 185, startPoint y: 70, endPoint x: 196, endPoint y: 70, distance: 10.4
click at [196, 70] on td "35%" at bounding box center [201, 70] width 18 height 10
drag, startPoint x: 188, startPoint y: 70, endPoint x: 198, endPoint y: 70, distance: 10.2
click at [198, 70] on td "35%" at bounding box center [201, 70] width 18 height 10
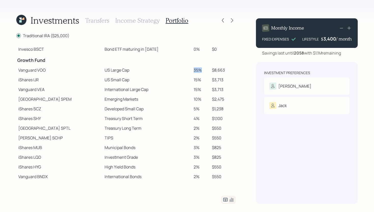
click at [198, 70] on td "35%" at bounding box center [201, 70] width 18 height 10
click at [233, 19] on icon at bounding box center [232, 20] width 5 height 5
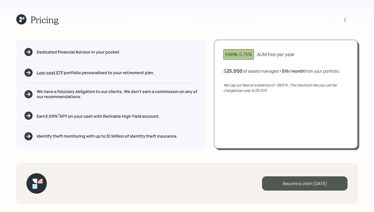
drag, startPoint x: 226, startPoint y: 70, endPoint x: 242, endPoint y: 69, distance: 15.8
click at [242, 69] on div "$ 25,000 of assets managed ≈ $16 / month from your portfolio ." at bounding box center [282, 71] width 117 height 6
click at [246, 74] on div "$ 25,000 of assets managed ≈ $16 / month from your portfolio ." at bounding box center [282, 71] width 117 height 6
drag, startPoint x: 168, startPoint y: 115, endPoint x: 35, endPoint y: 113, distance: 133.2
click at [35, 113] on div "Earn 3.09 % † APY on your cash with Retirable High Yield account." at bounding box center [110, 116] width 173 height 8
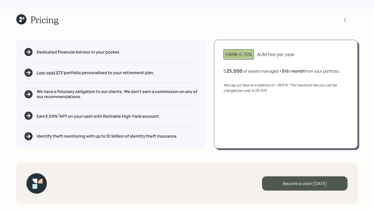
click at [171, 117] on div "Earn 3.09 % † APY on your cash with Retirable High Yield account." at bounding box center [110, 116] width 173 height 8
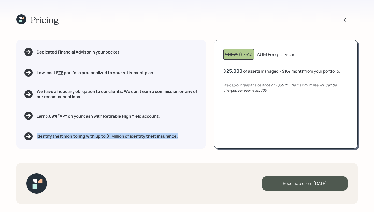
drag, startPoint x: 180, startPoint y: 138, endPoint x: 61, endPoint y: 129, distance: 120.0
click at [61, 129] on div "Dedicated Financial Advisor in your pocket. Low-cost ETF Retirable uses diversi…" at bounding box center [111, 94] width 190 height 108
click at [186, 132] on div "Dedicated Financial Advisor in your pocket. Low-cost ETF Retirable uses diversi…" at bounding box center [111, 94] width 190 height 108
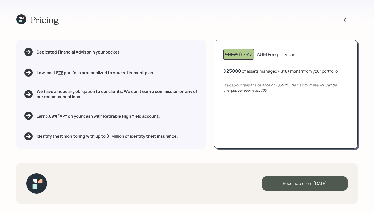
click at [241, 71] on div "25000" at bounding box center [234, 71] width 15 height 6
click at [239, 71] on div "25000" at bounding box center [234, 71] width 15 height 6
click at [257, 120] on div "1.00% 0.75% AUM Fee per year $ 225000 of assets managed ≈ $16 / month from your…" at bounding box center [286, 94] width 144 height 108
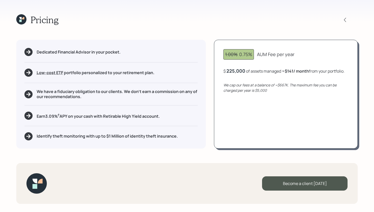
click at [244, 72] on div "$ 225,000 of assets managed ≈ $141 / month from your portfolio ." at bounding box center [284, 71] width 121 height 6
click at [244, 72] on div "$ 225000 of assets managed ≈ $141 / month from your portfolio ." at bounding box center [284, 71] width 120 height 6
click at [239, 71] on div "225000" at bounding box center [236, 71] width 18 height 6
click at [245, 114] on div "1.00% 0.75% AUM Fee per year $ 25,000 of assets managed ≈ $16 / month from your…" at bounding box center [286, 94] width 144 height 108
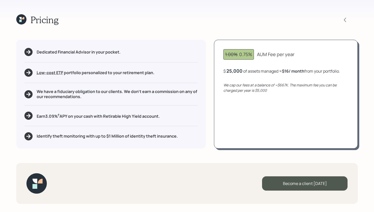
drag, startPoint x: 169, startPoint y: 116, endPoint x: 115, endPoint y: 116, distance: 54.0
click at [115, 116] on div "Earn 3.09 % † APY on your cash with Retirable High Yield account." at bounding box center [110, 116] width 173 height 8
click at [115, 116] on h5 "Earn 3.09 % † APY on your cash with Retirable High Yield account." at bounding box center [98, 116] width 123 height 6
drag, startPoint x: 106, startPoint y: 116, endPoint x: 166, endPoint y: 116, distance: 60.3
click at [166, 116] on div "Earn 3.09 % † APY on your cash with Retirable High Yield account." at bounding box center [110, 116] width 173 height 8
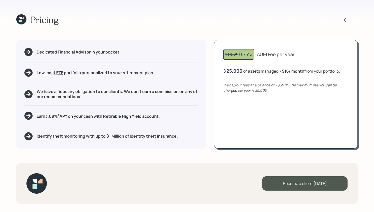
click at [166, 116] on div "Earn 3.09 % † APY on your cash with Retirable High Yield account." at bounding box center [110, 116] width 173 height 8
click at [20, 22] on icon at bounding box center [20, 21] width 2 height 2
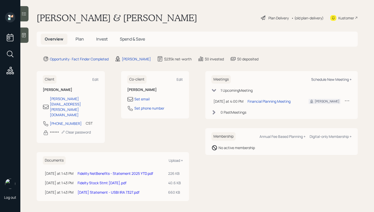
click at [329, 81] on div "Schedule New Meeting +" at bounding box center [331, 79] width 40 height 5
select select "bffa7908-1b2a-4c79-9bb6-f0ec9aed22d3"
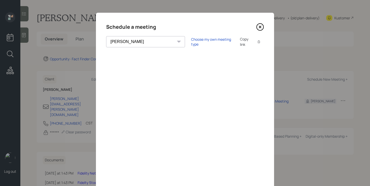
click at [261, 29] on icon at bounding box center [260, 27] width 8 height 8
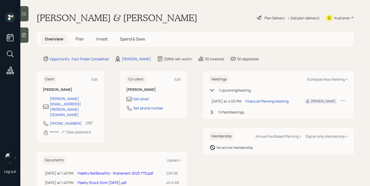
click at [82, 39] on span "Plan" at bounding box center [80, 39] width 8 height 6
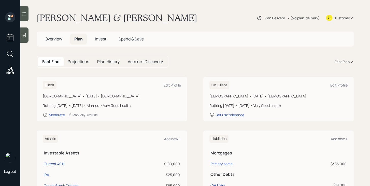
click at [349, 62] on div "Print Plan" at bounding box center [342, 61] width 15 height 5
